Goal: Information Seeking & Learning: Compare options

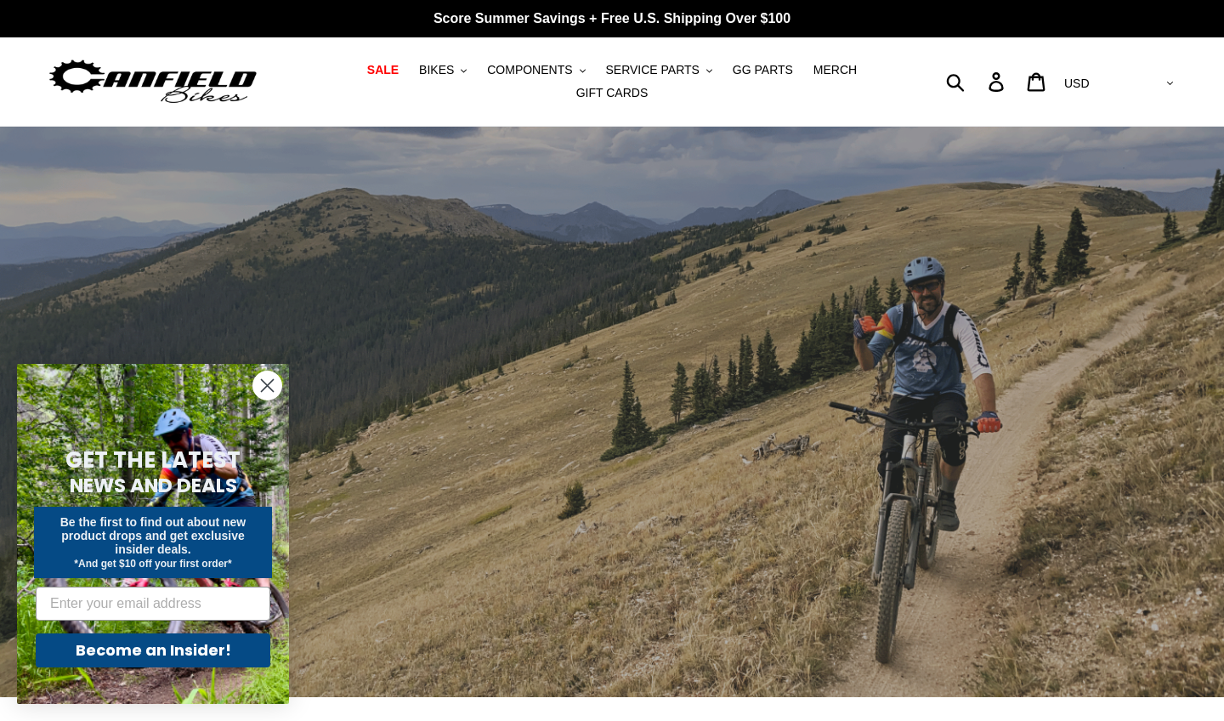
click at [272, 388] on circle "Close dialog" at bounding box center [267, 385] width 28 height 28
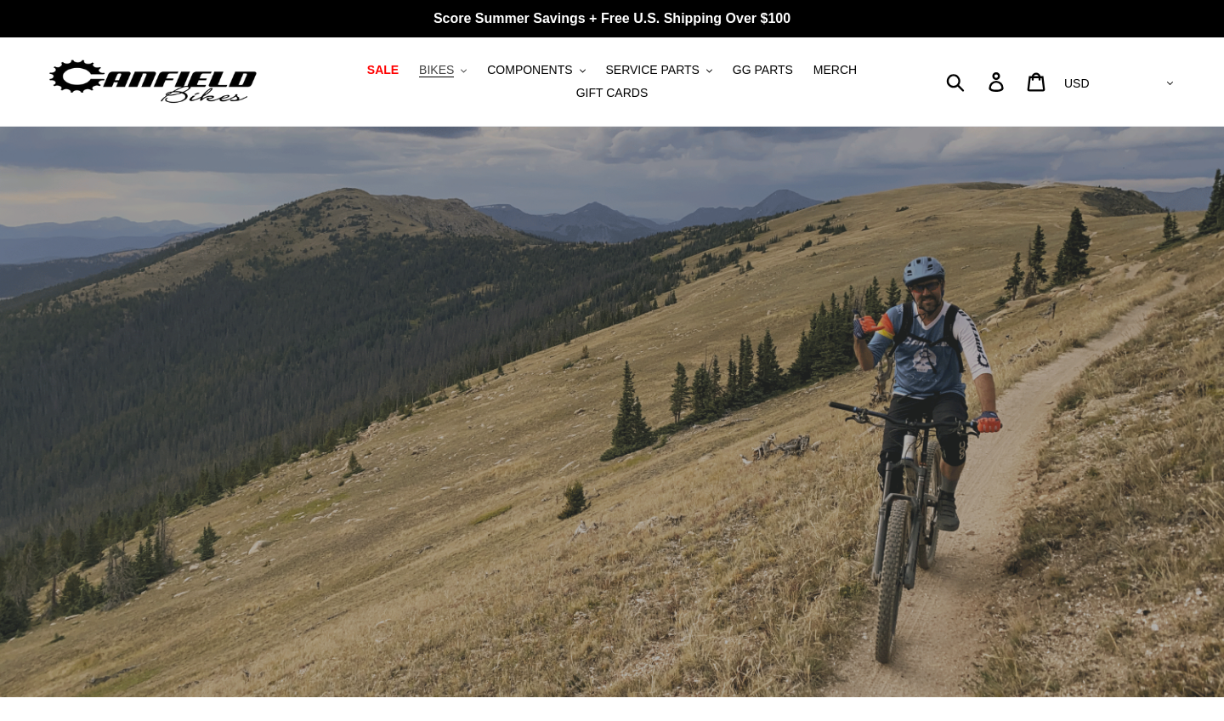
click at [469, 75] on button "BIKES .cls-1{fill:#231f20}" at bounding box center [443, 70] width 65 height 23
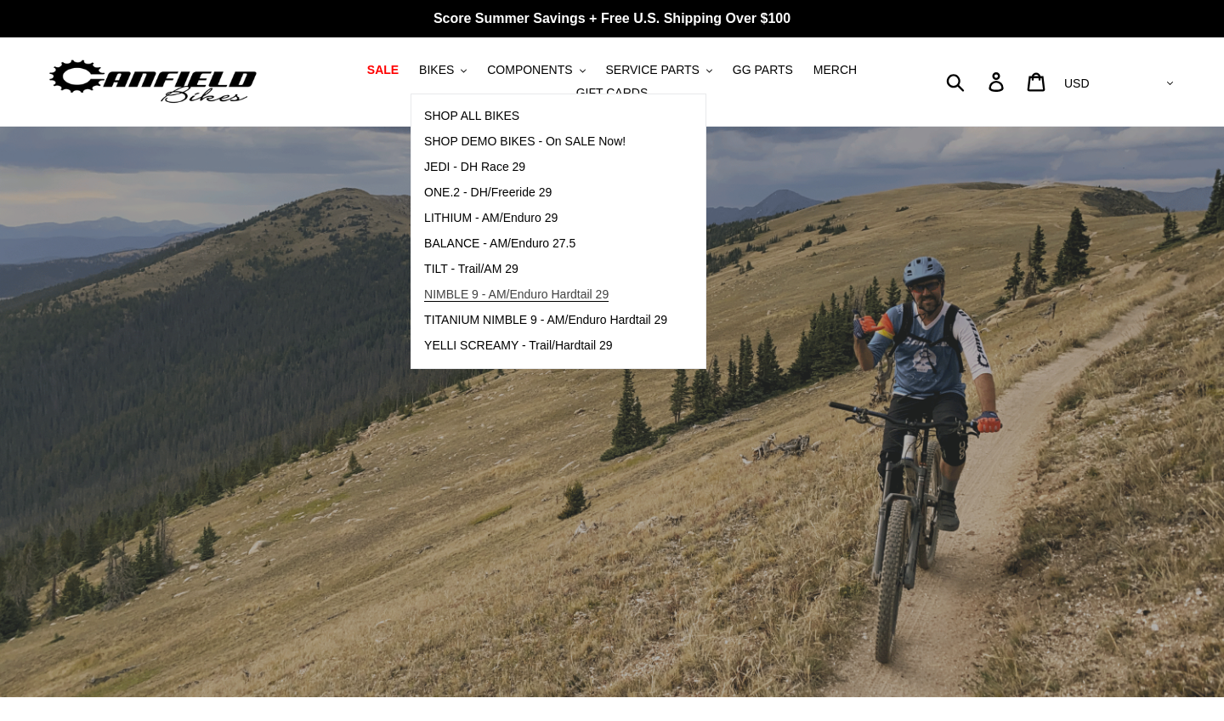
click at [482, 299] on span "NIMBLE 9 - AM/Enduro Hardtail 29" at bounding box center [516, 294] width 184 height 14
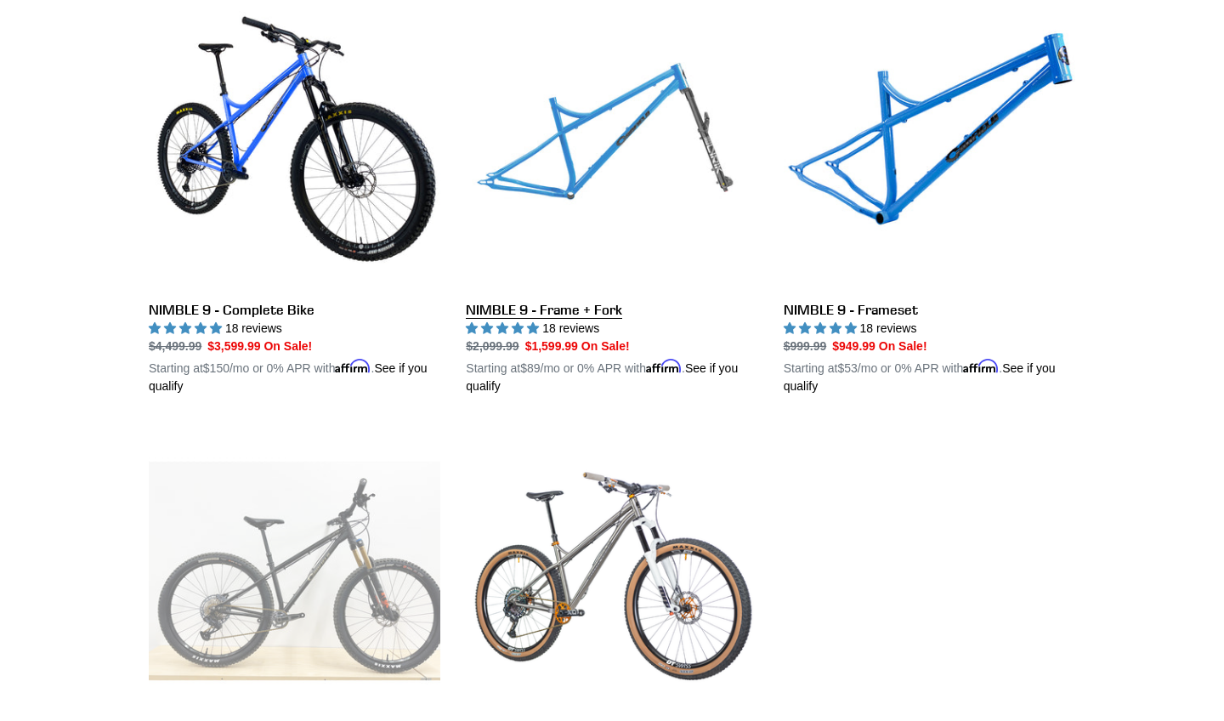
scroll to position [502, 0]
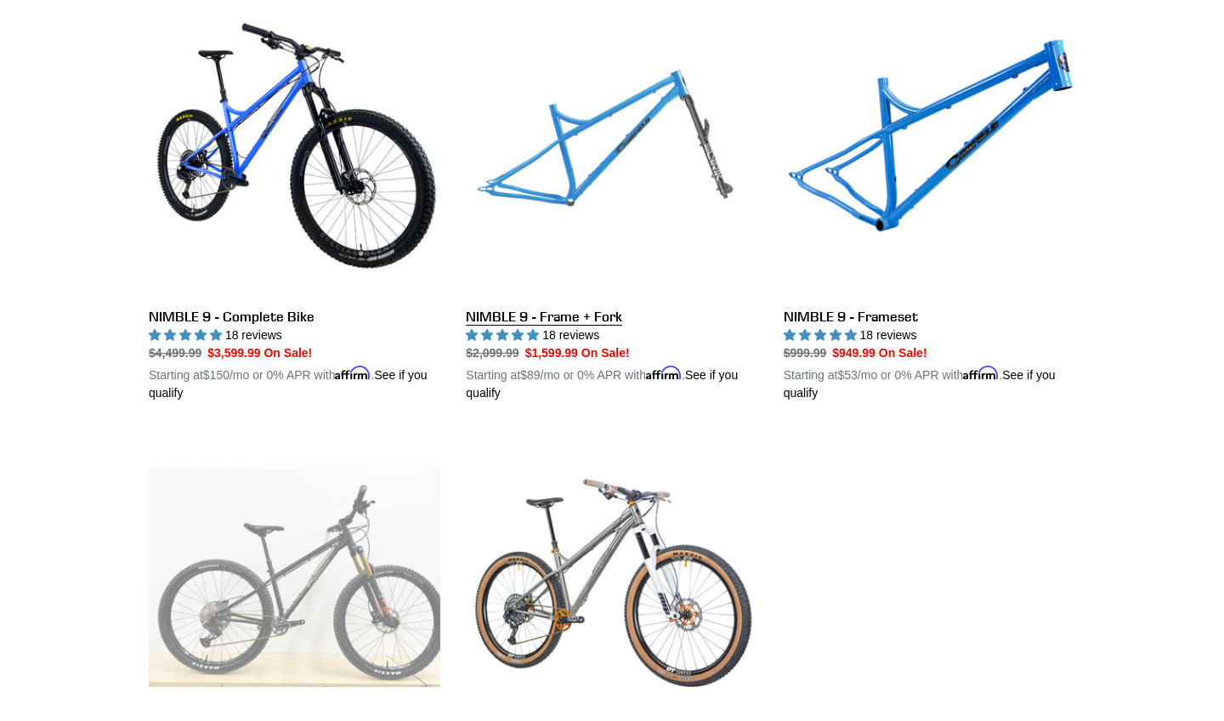
click at [512, 317] on link "NIMBLE 9 - Frame + Fork" at bounding box center [612, 203] width 292 height 398
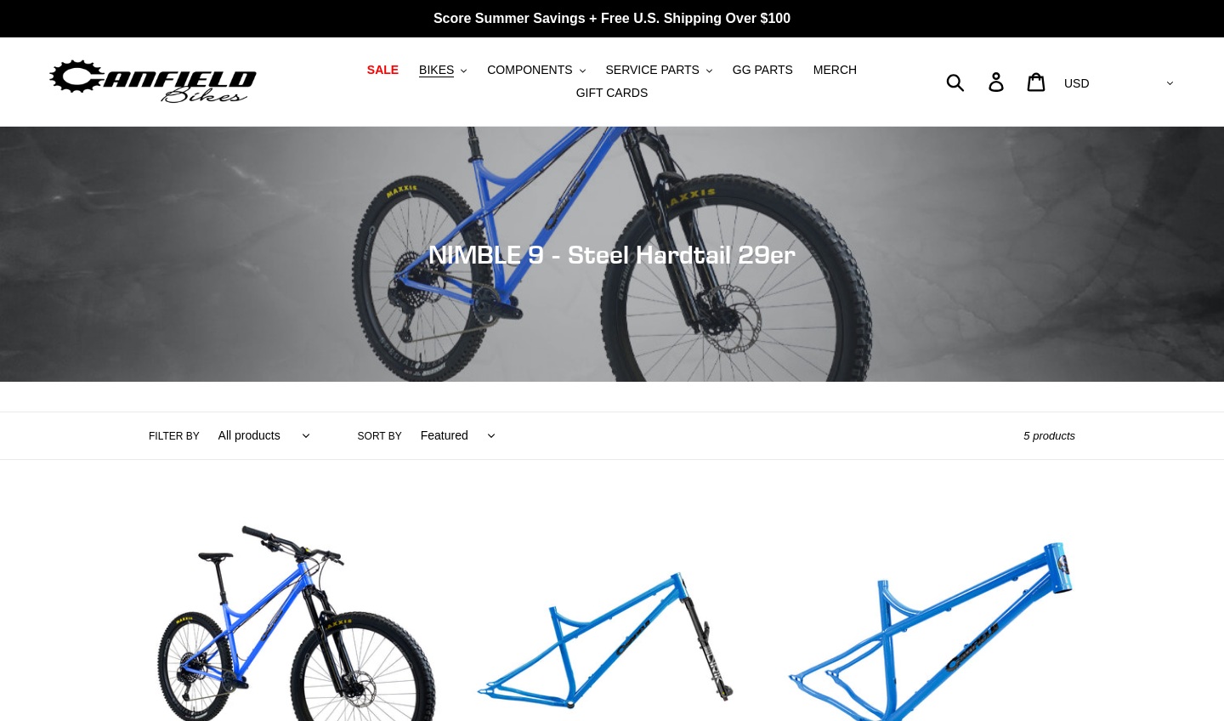
scroll to position [0, 0]
click at [453, 74] on span "BIKES" at bounding box center [436, 70] width 35 height 14
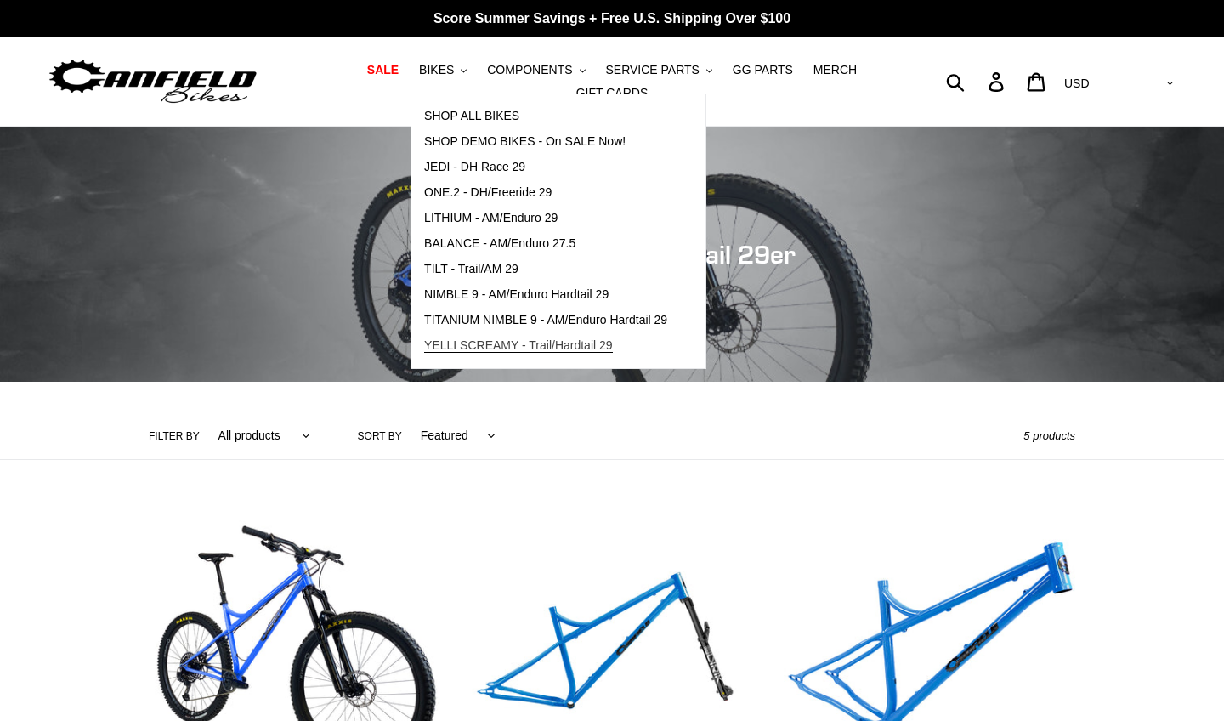
click at [493, 339] on span "YELLI SCREAMY - Trail/Hardtail 29" at bounding box center [518, 345] width 189 height 14
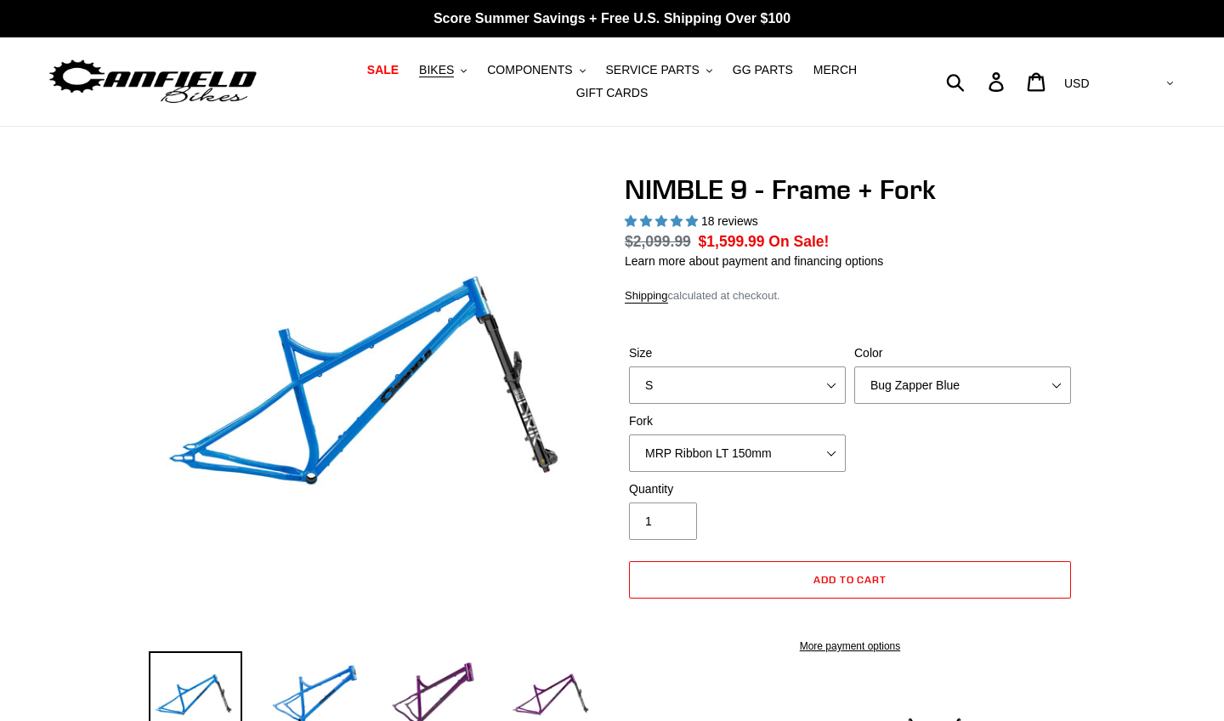
select select "highest-rating"
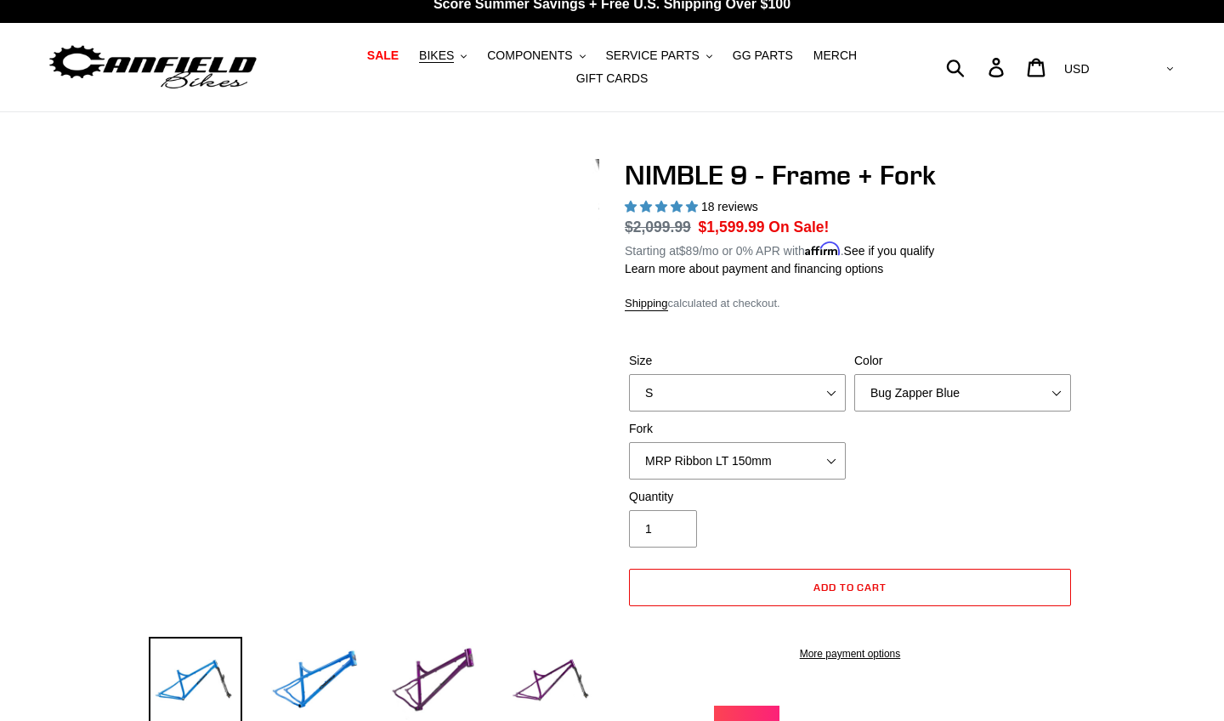
scroll to position [9, 0]
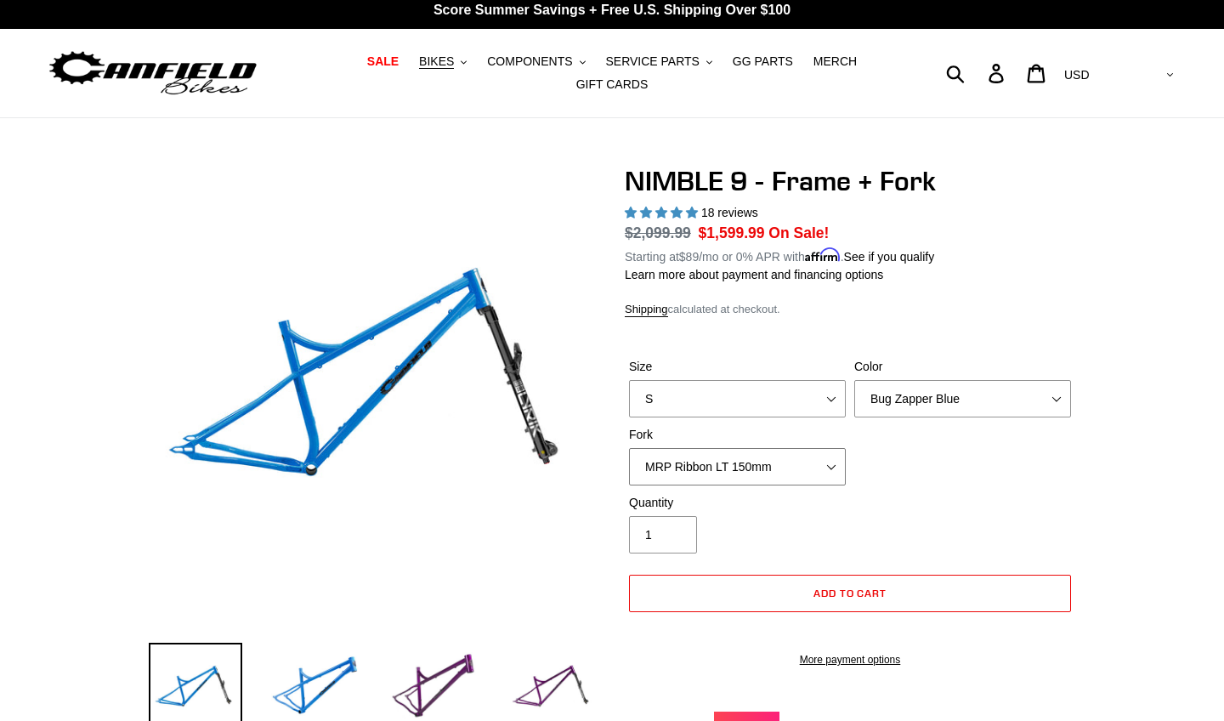
select select "Fox 36 SL Factory Grip X 140mm"
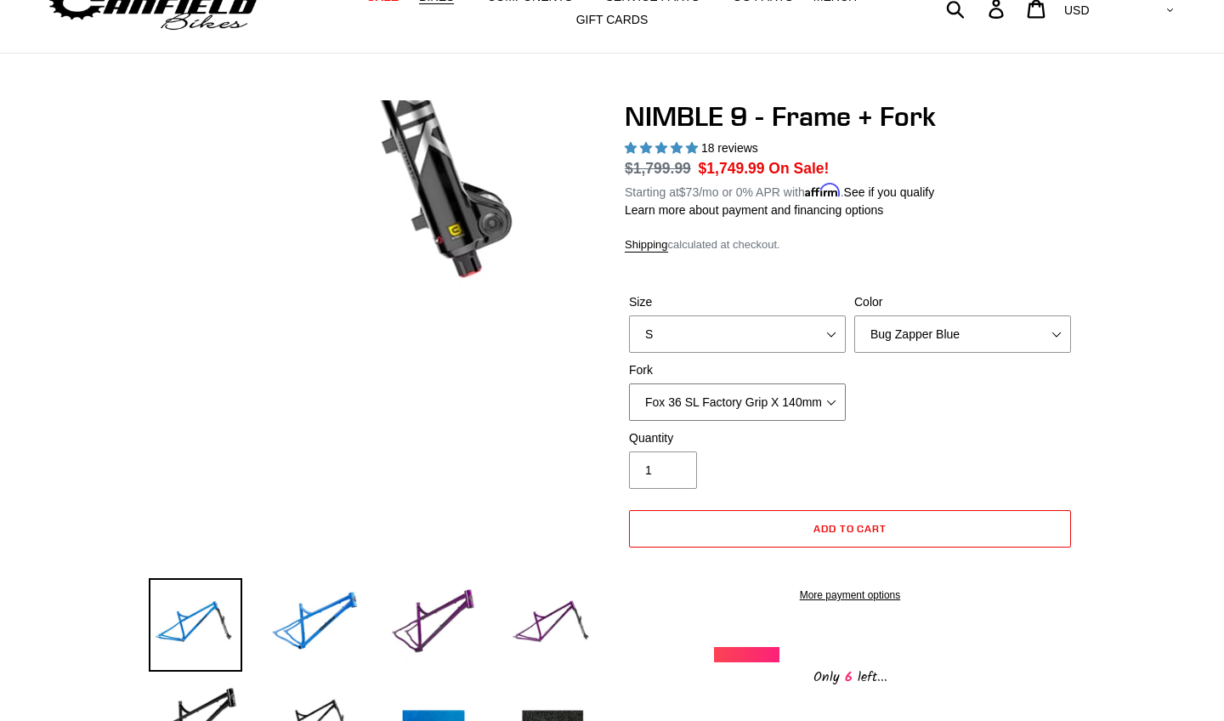
scroll to position [77, 0]
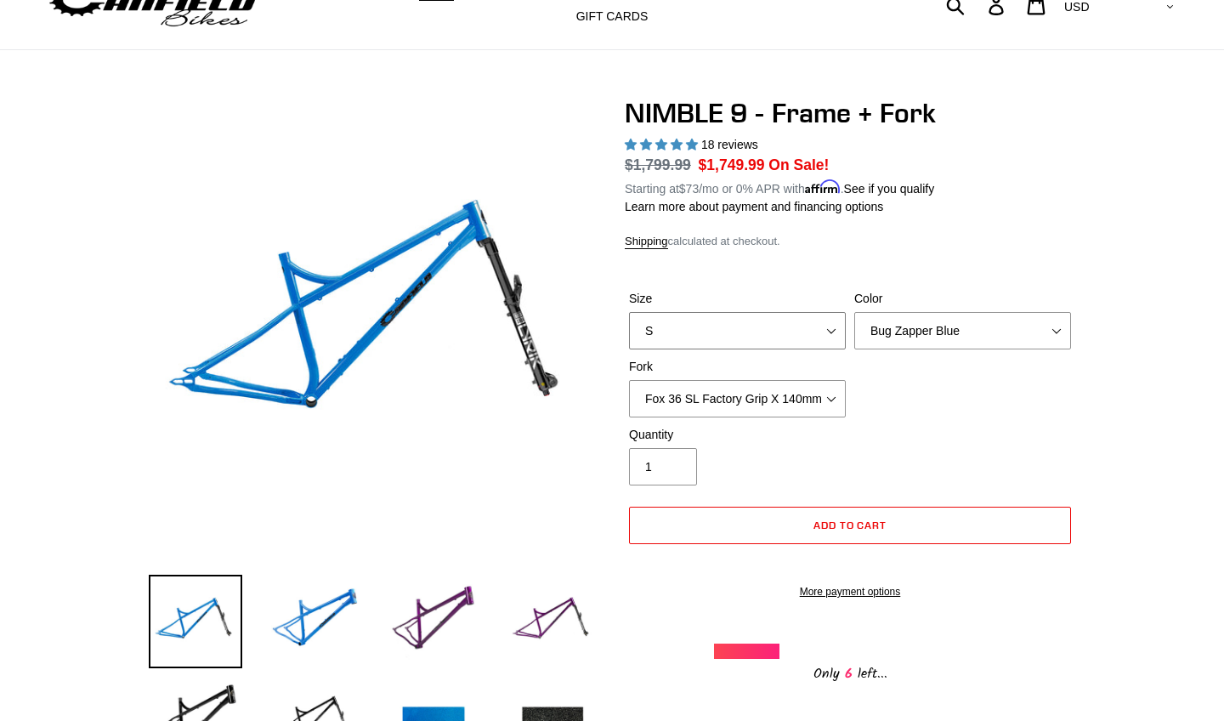
select select "M"
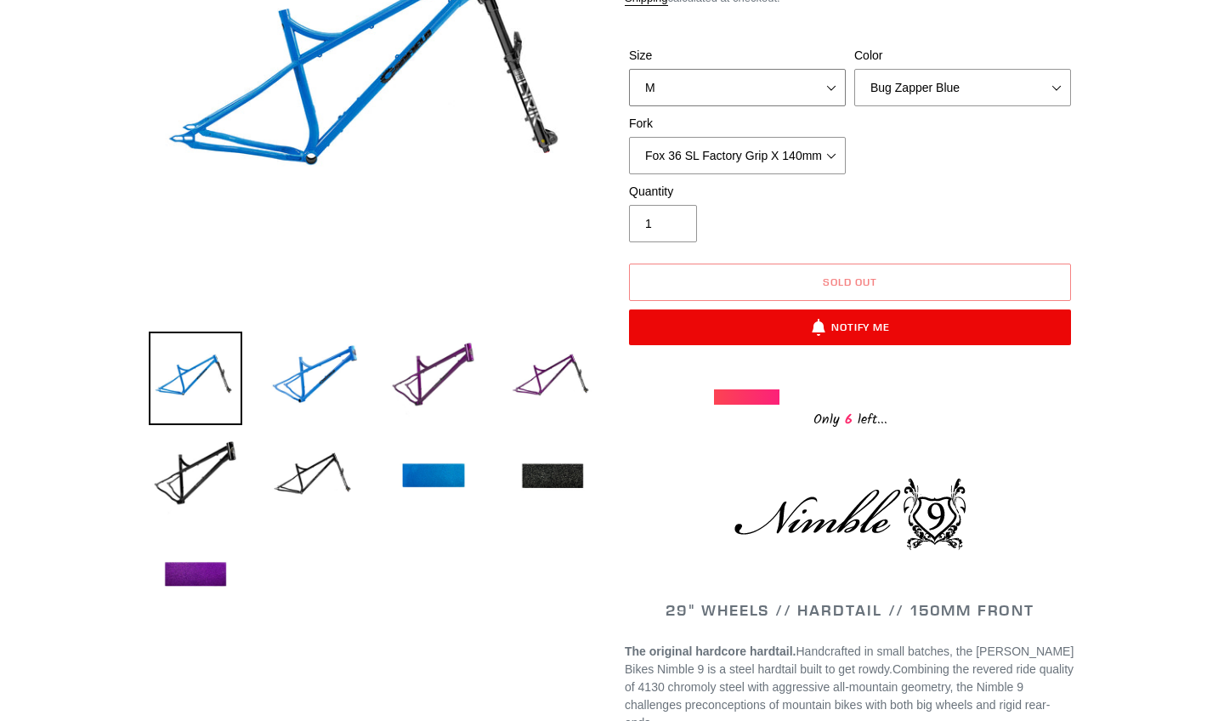
scroll to position [325, 0]
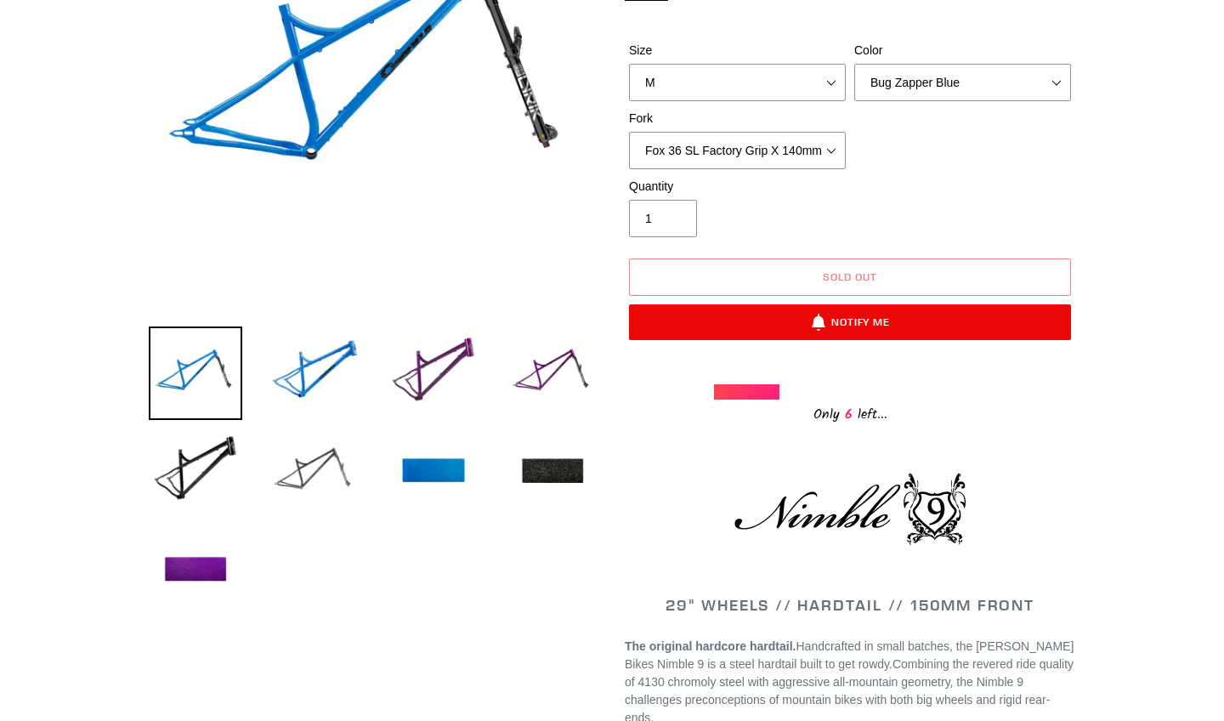
click at [316, 468] on img at bounding box center [315, 472] width 94 height 94
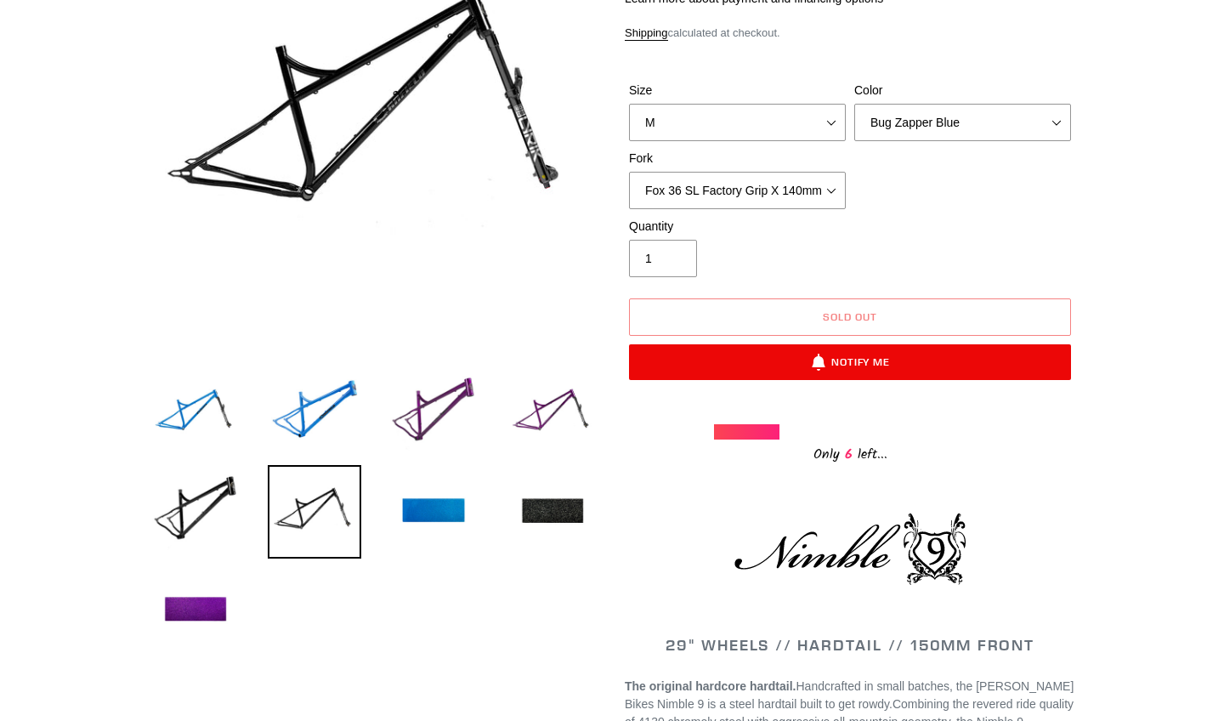
scroll to position [270, 0]
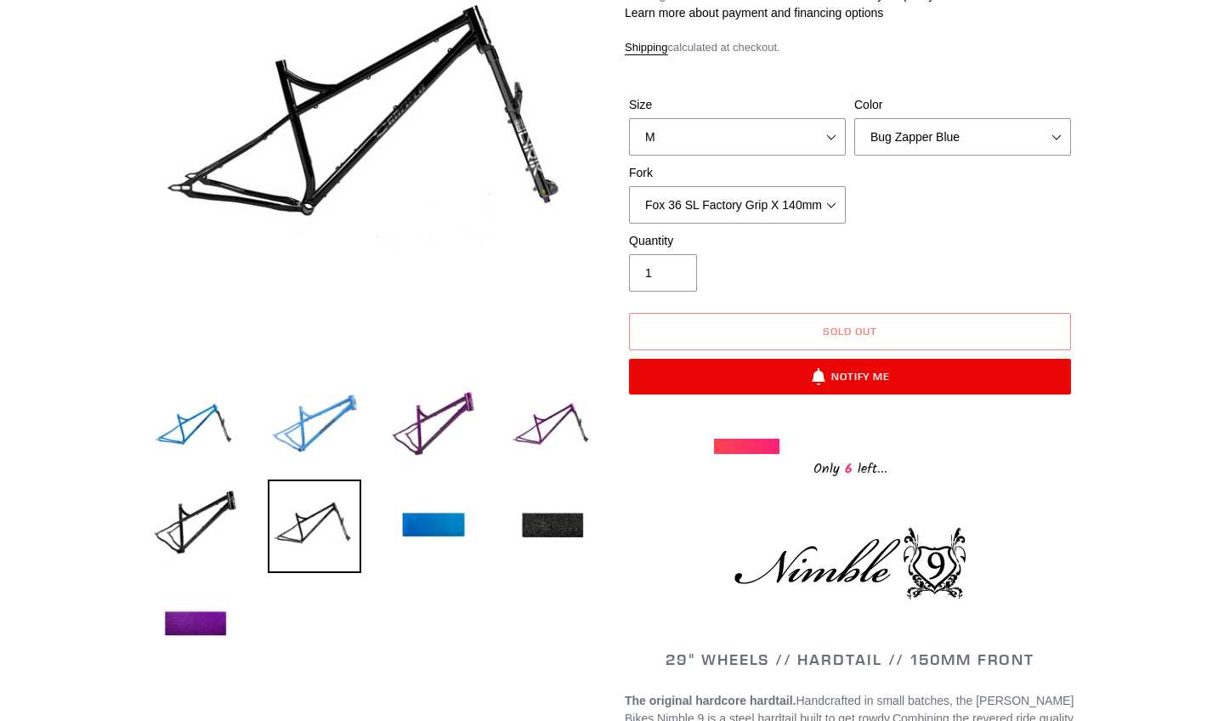
click at [307, 419] on img at bounding box center [315, 428] width 94 height 94
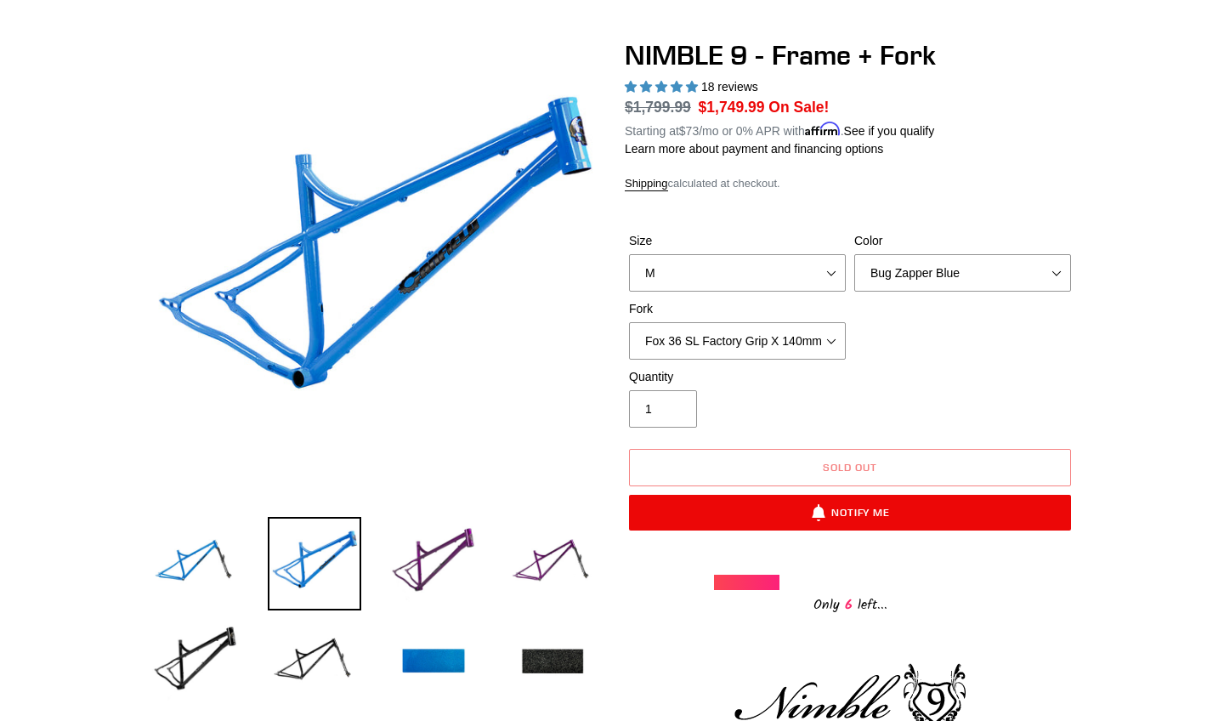
scroll to position [129, 0]
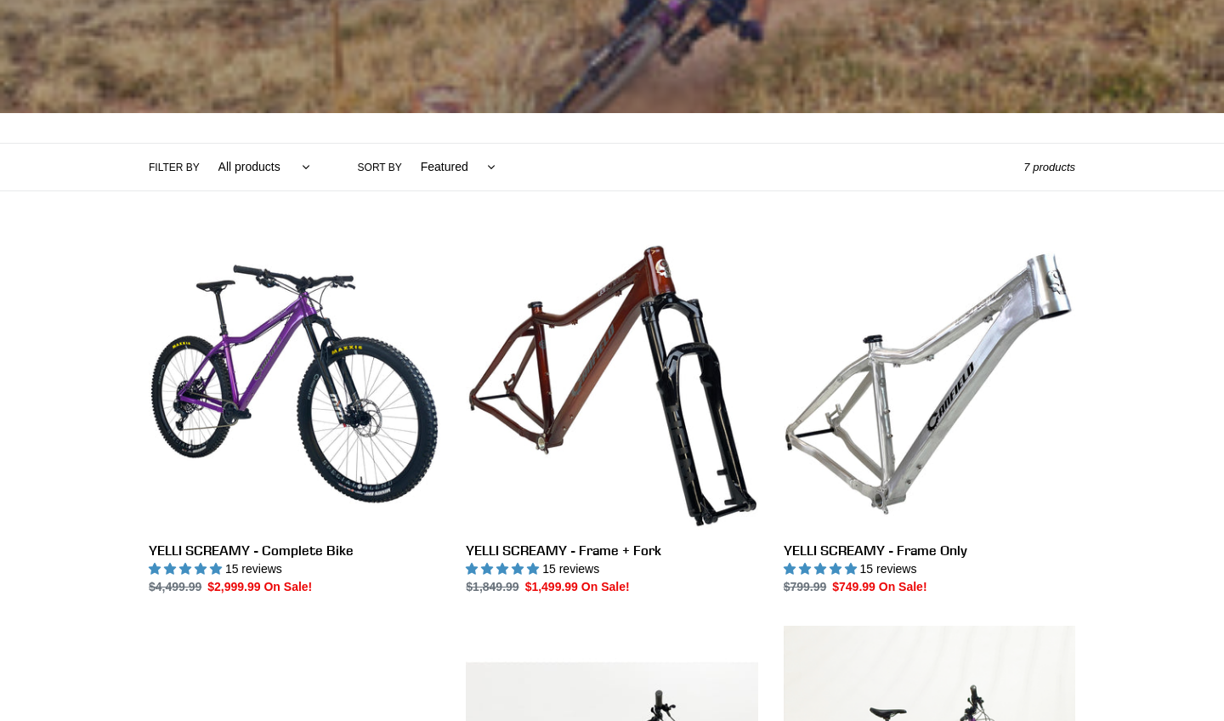
scroll to position [269, 0]
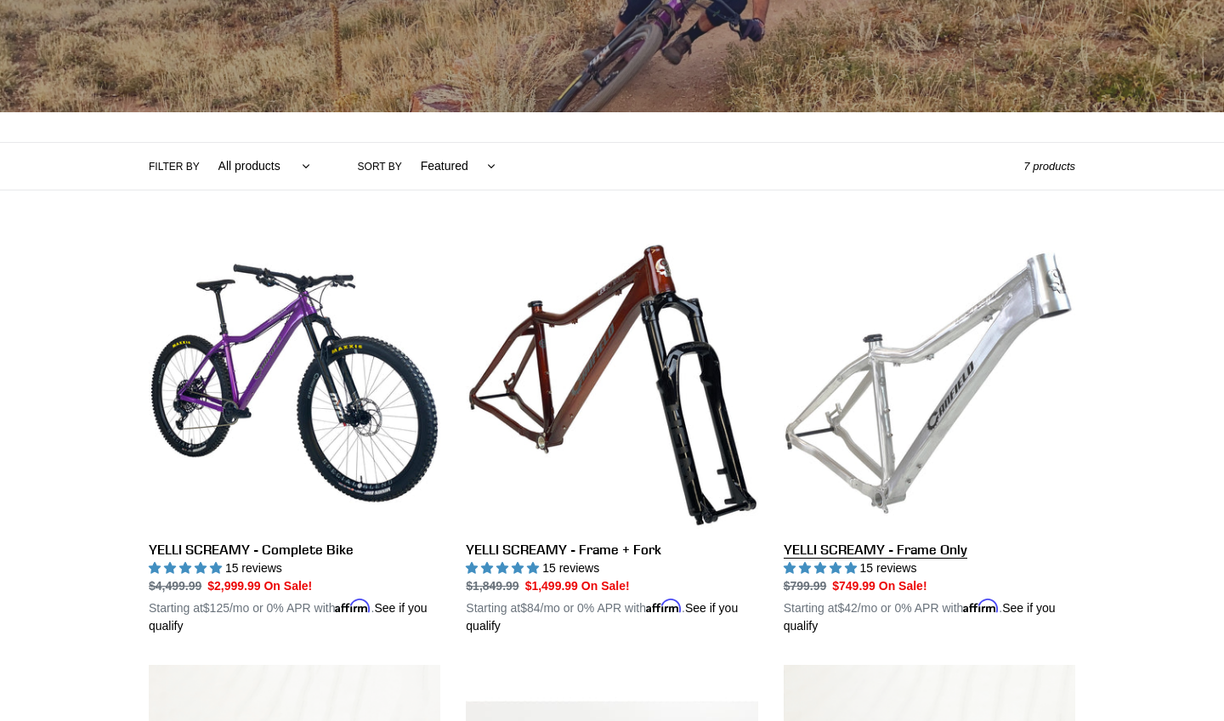
click at [923, 434] on link "YELLI SCREAMY - Frame Only" at bounding box center [930, 436] width 292 height 398
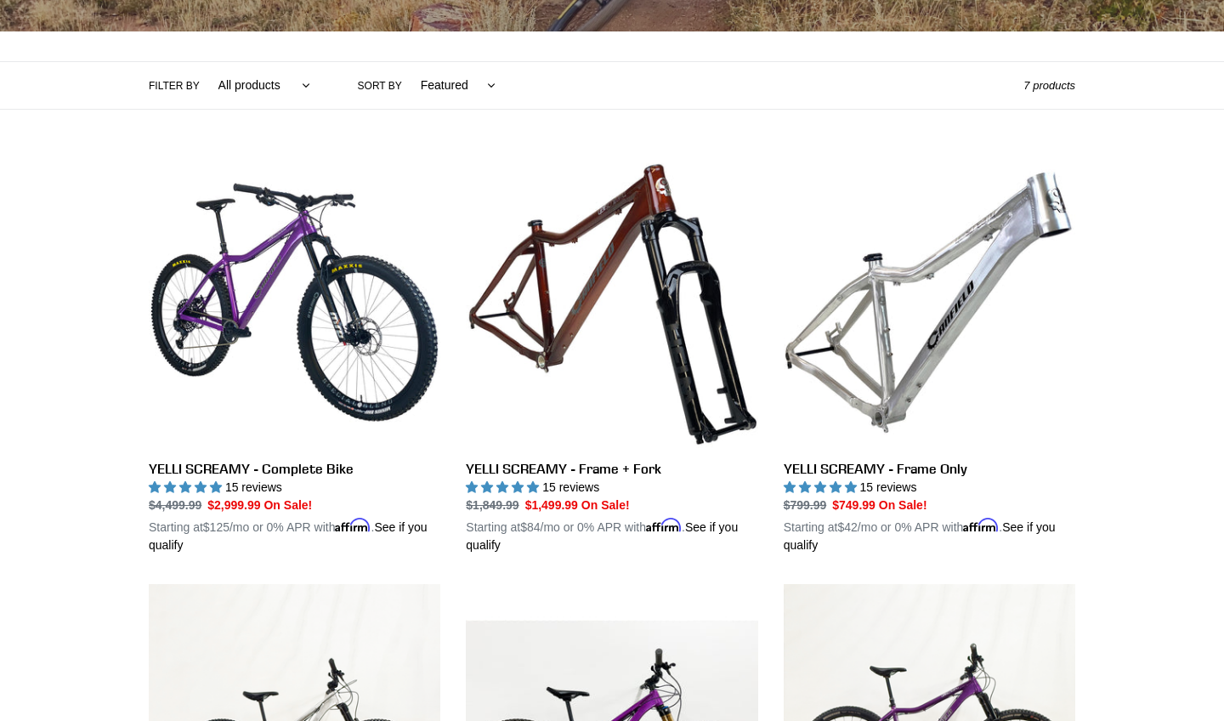
scroll to position [352, 0]
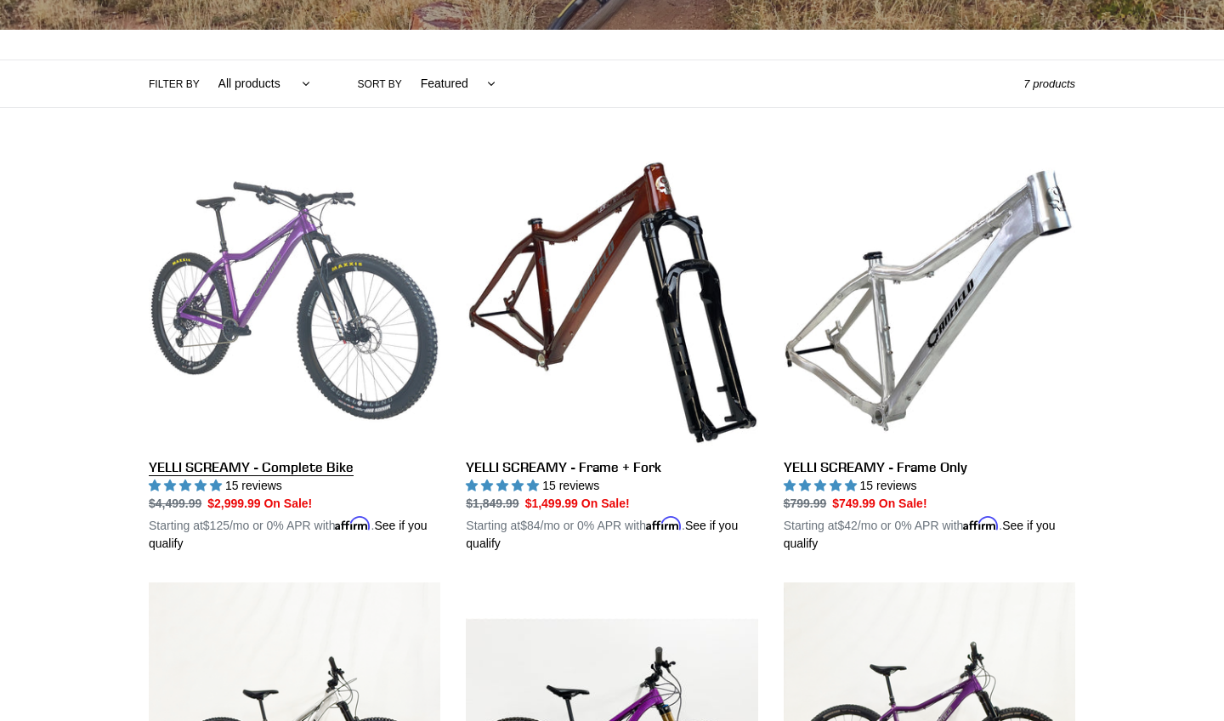
click at [231, 269] on link "YELLI SCREAMY - Complete Bike" at bounding box center [295, 354] width 292 height 398
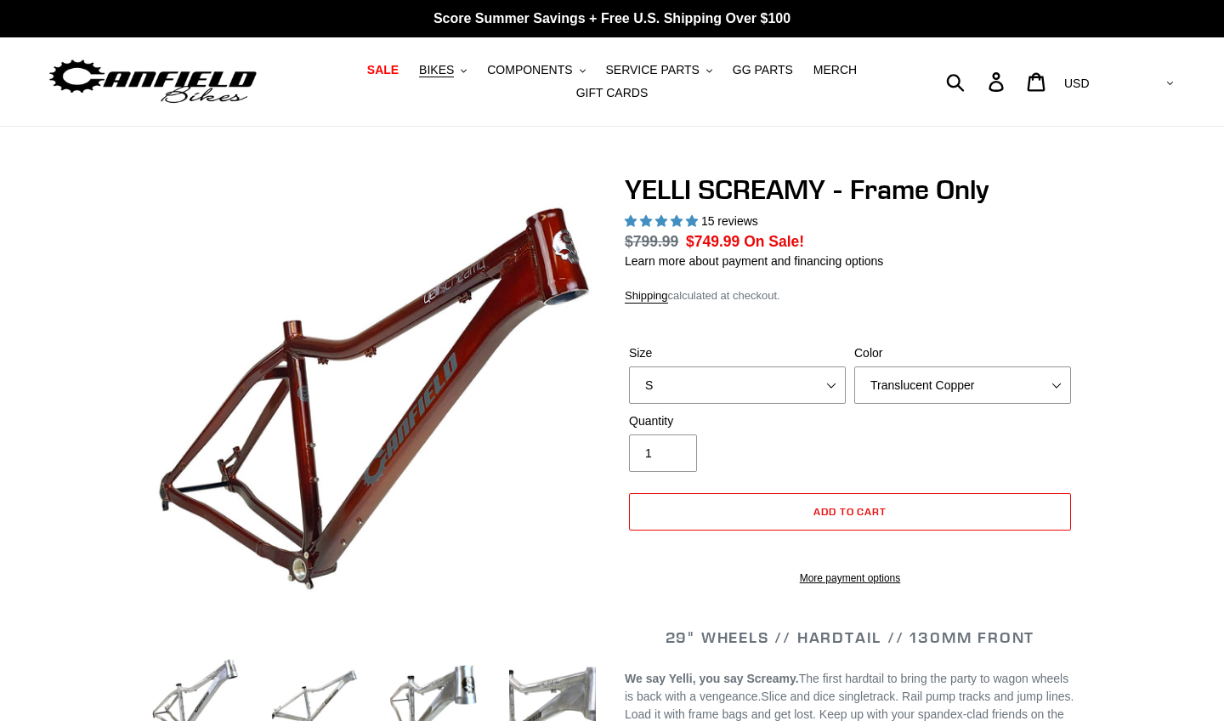
select select "highest-rating"
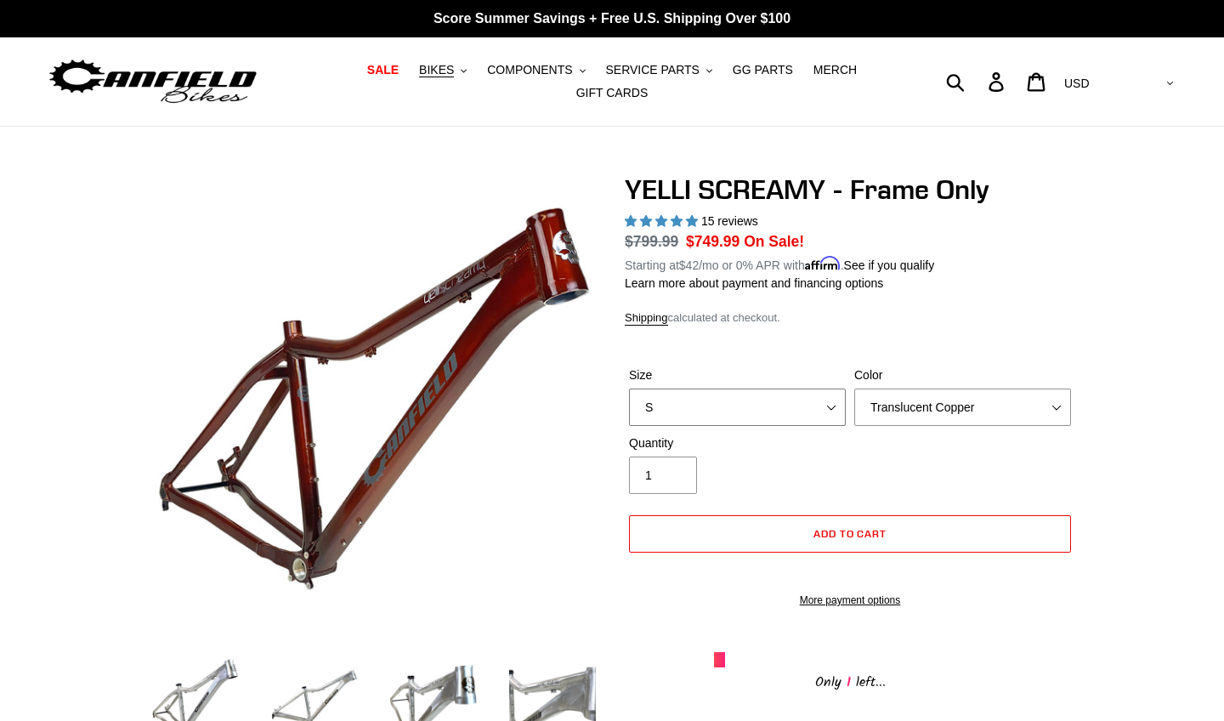
select select "M"
select select "Raw"
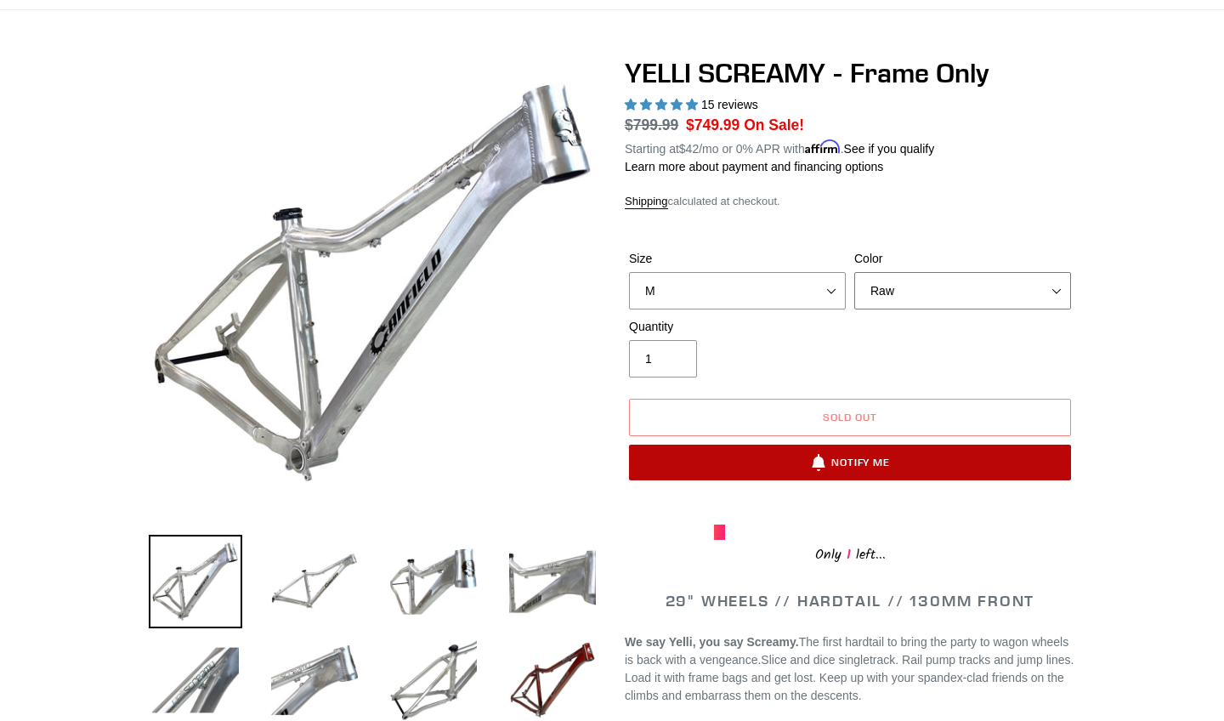
scroll to position [111, 0]
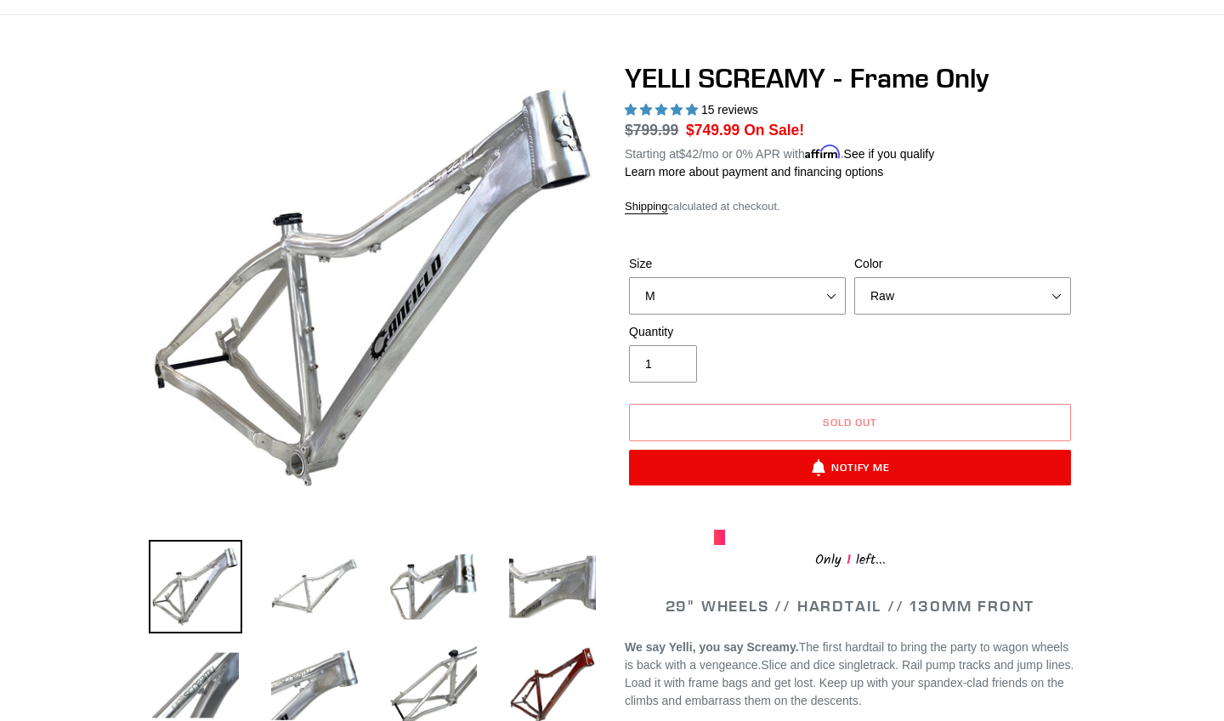
click at [324, 587] on img at bounding box center [315, 587] width 94 height 94
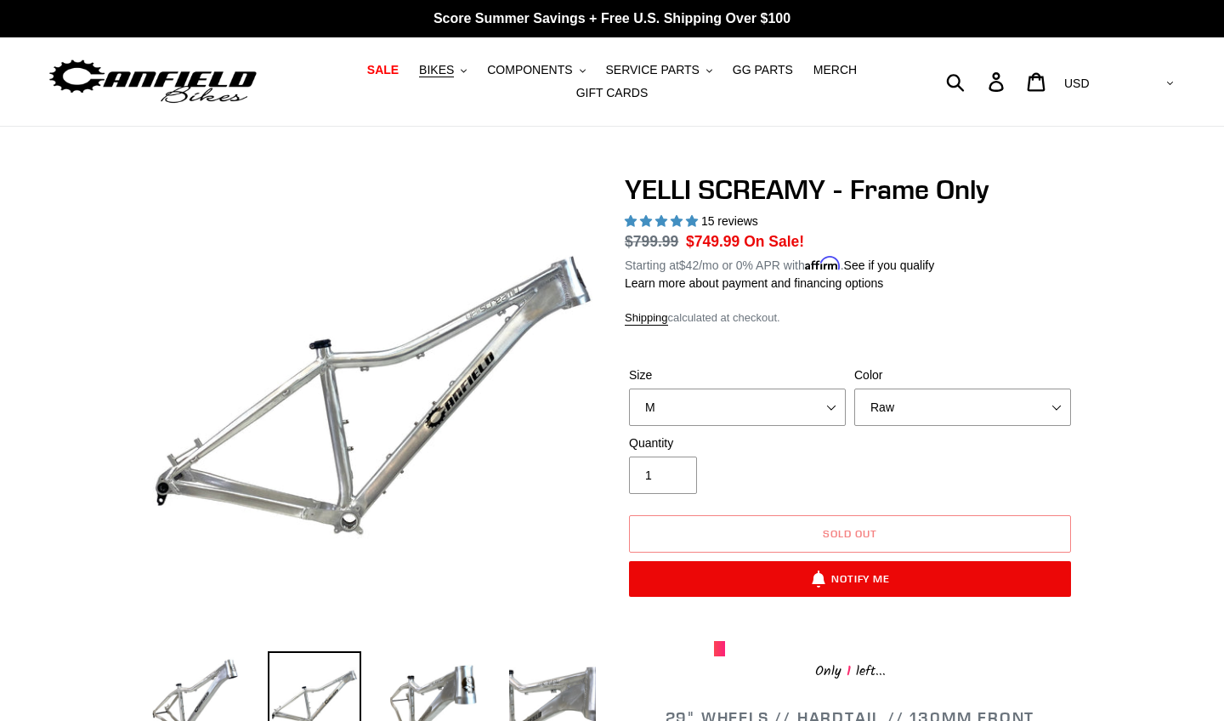
scroll to position [0, 0]
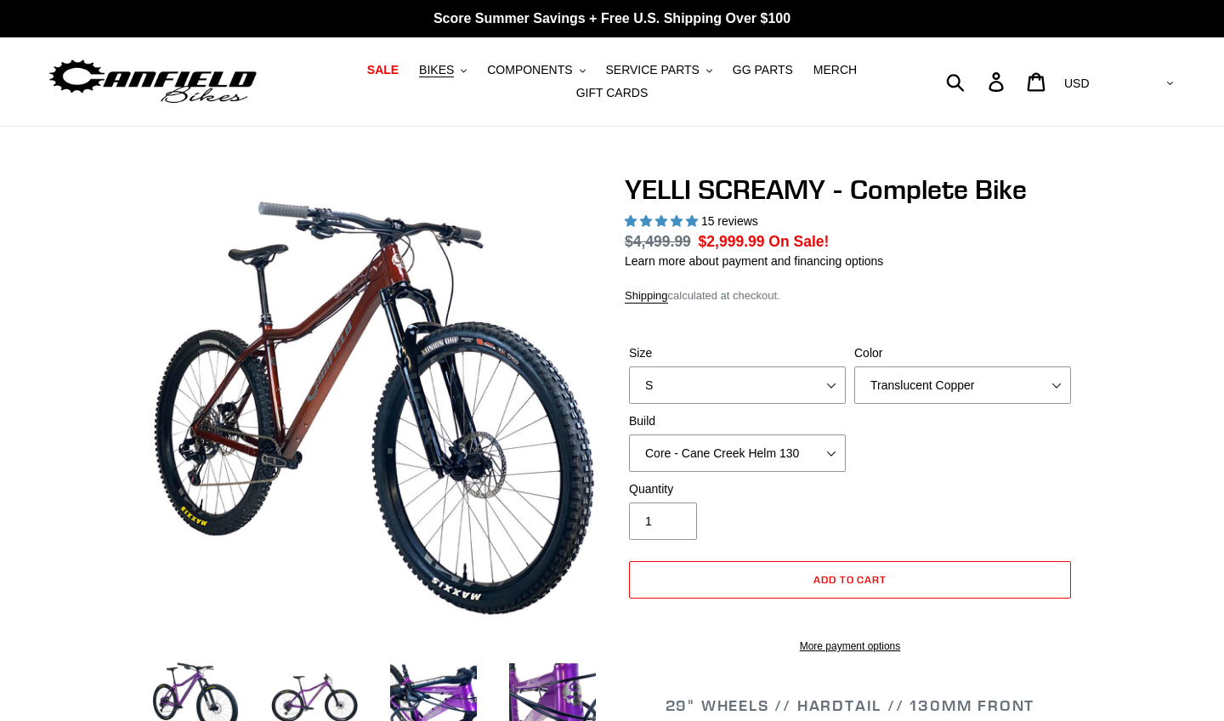
select select "highest-rating"
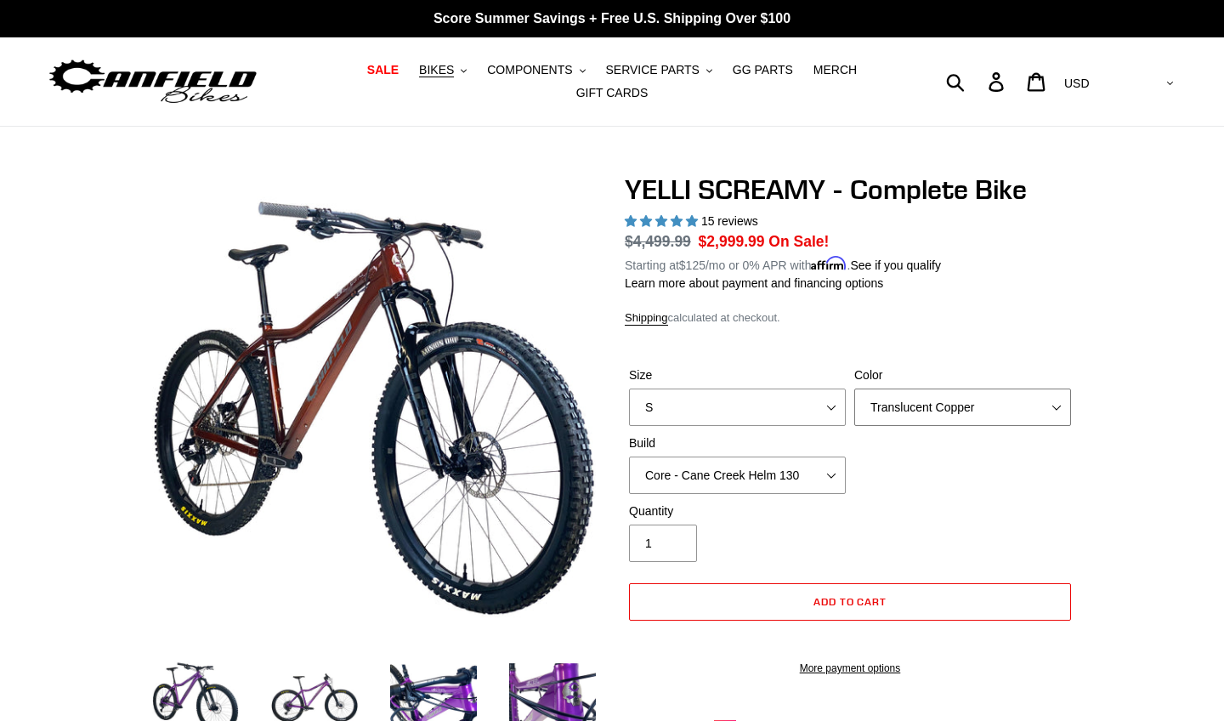
select select "Raw"
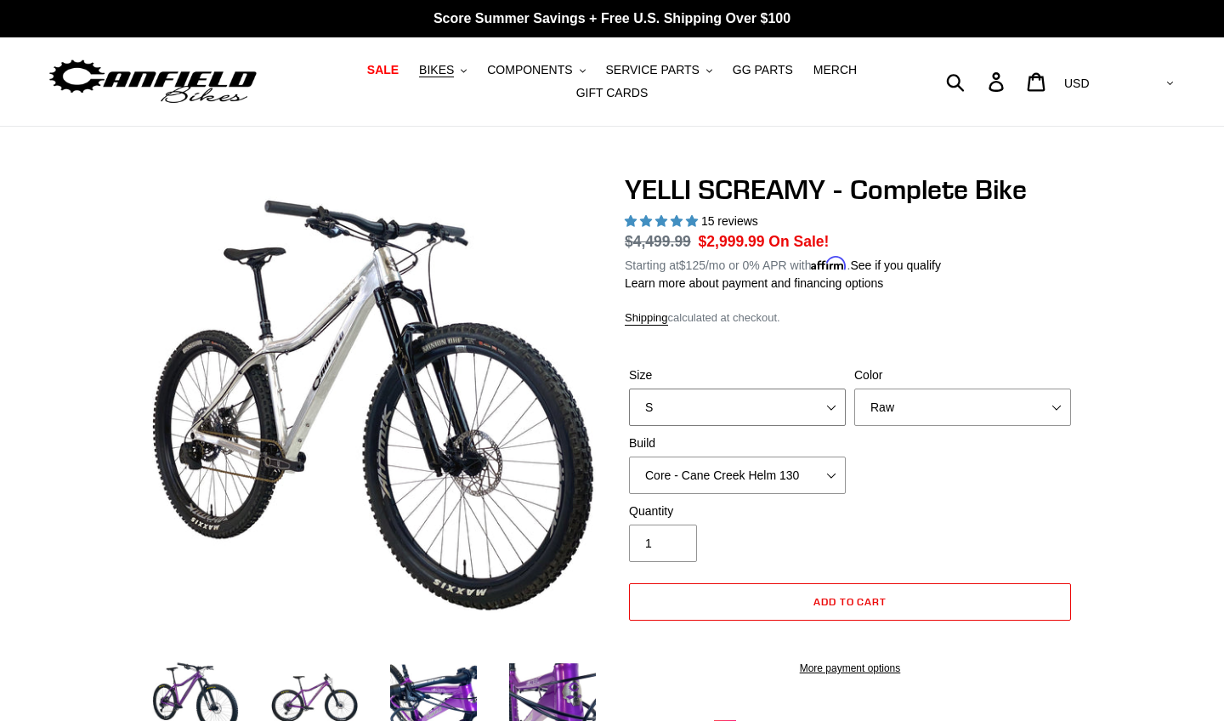
select select "M"
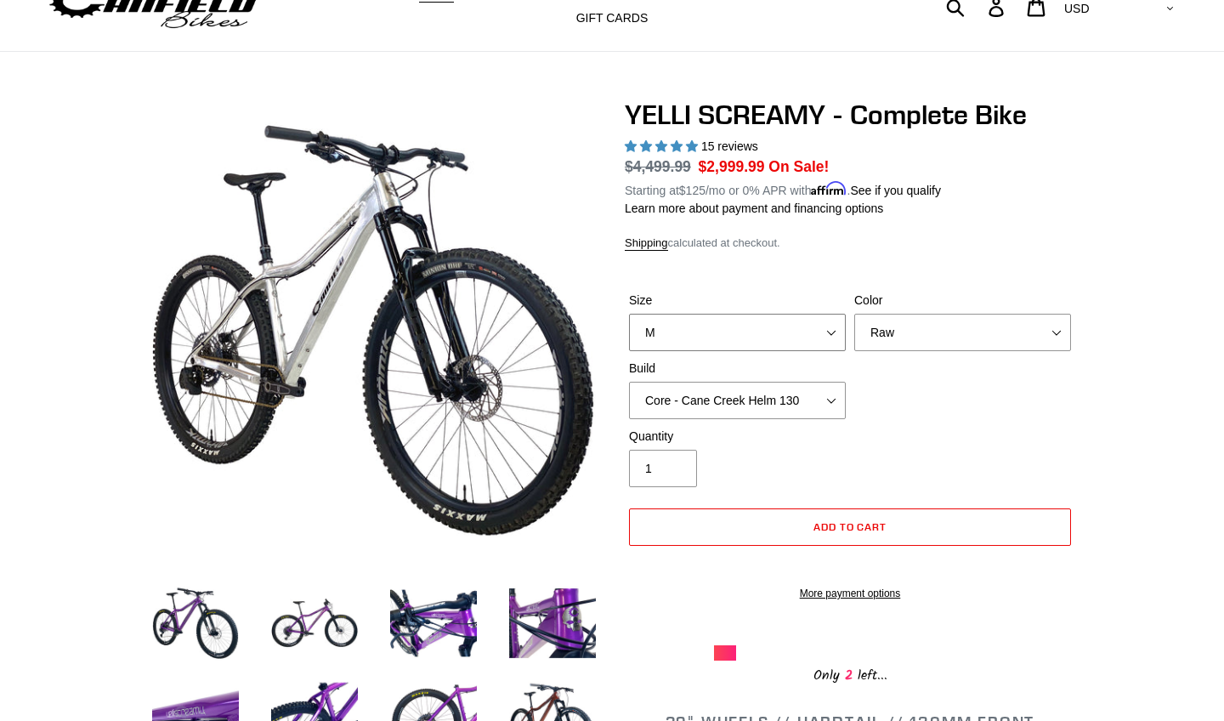
scroll to position [92, 0]
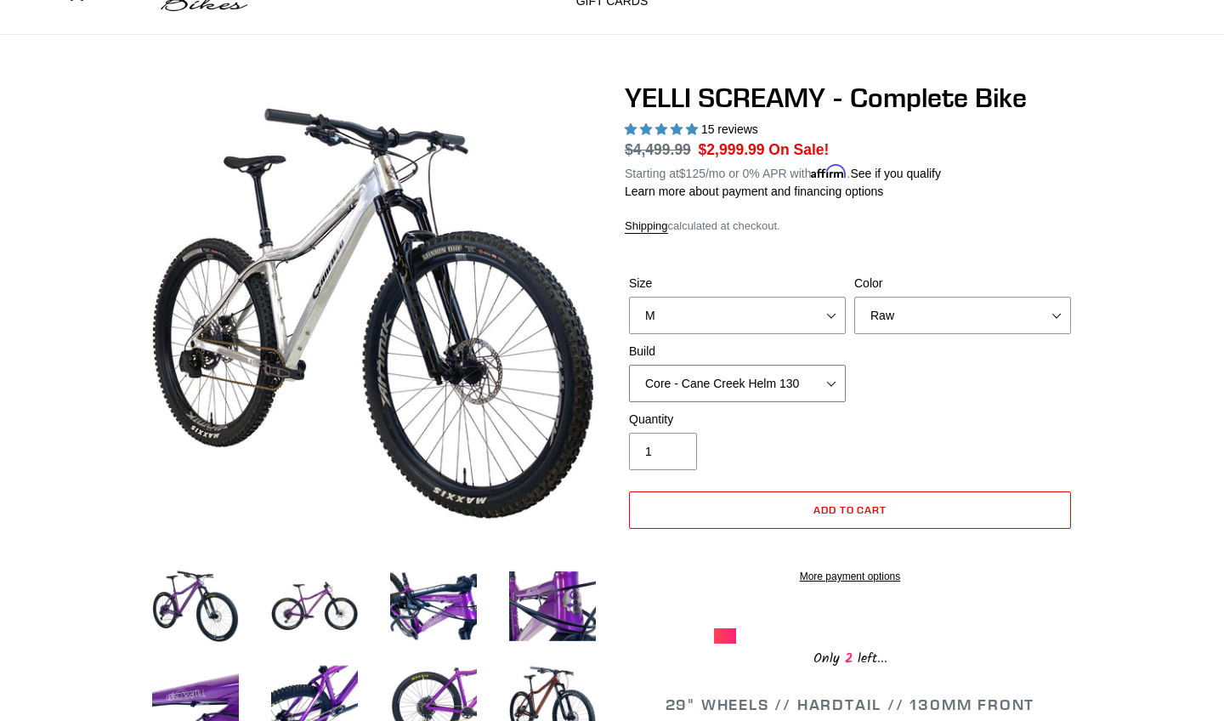
select select "Core - Fox 34 SL Factory Grip X 130"
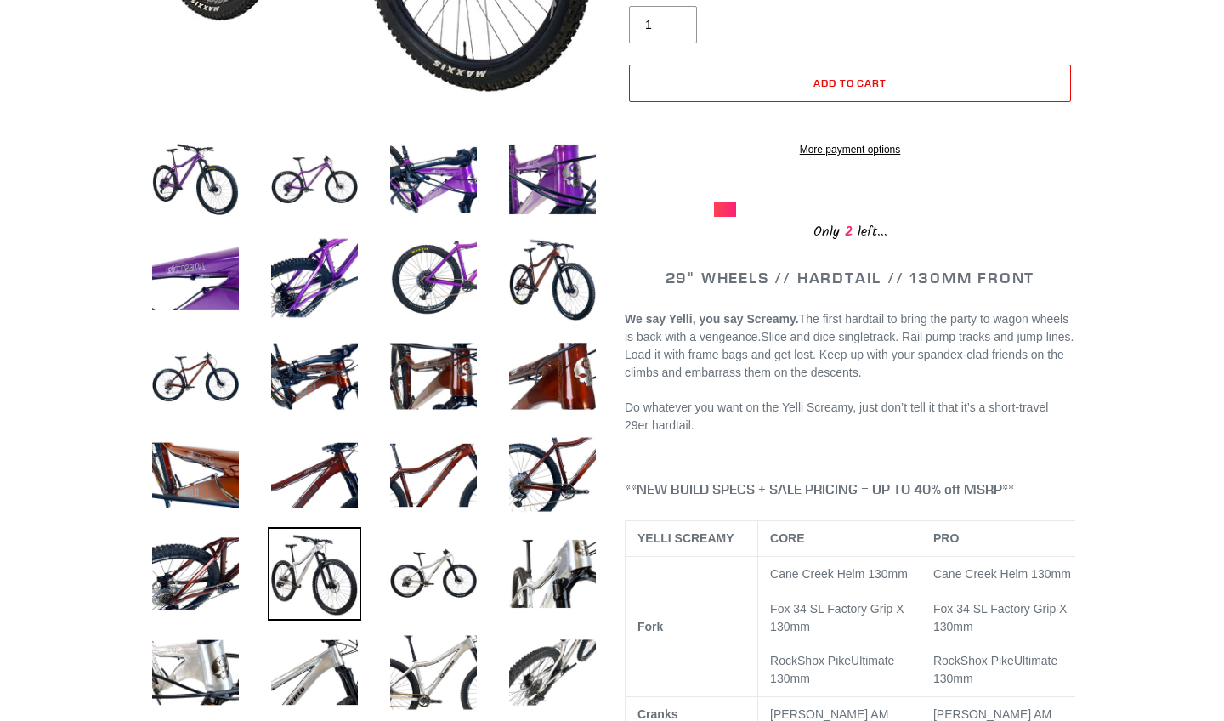
scroll to position [516, 0]
